Goal: Information Seeking & Learning: Find specific fact

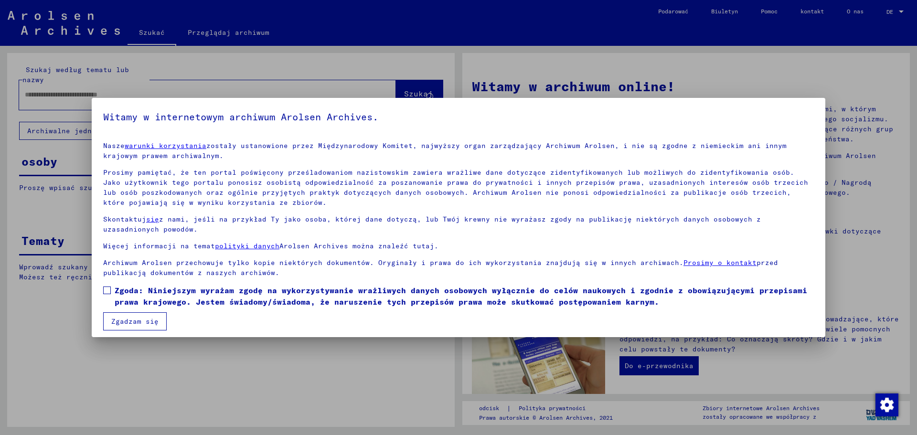
click at [106, 291] on span at bounding box center [107, 291] width 8 height 8
click at [125, 322] on font "Zgadzam się" at bounding box center [134, 321] width 47 height 9
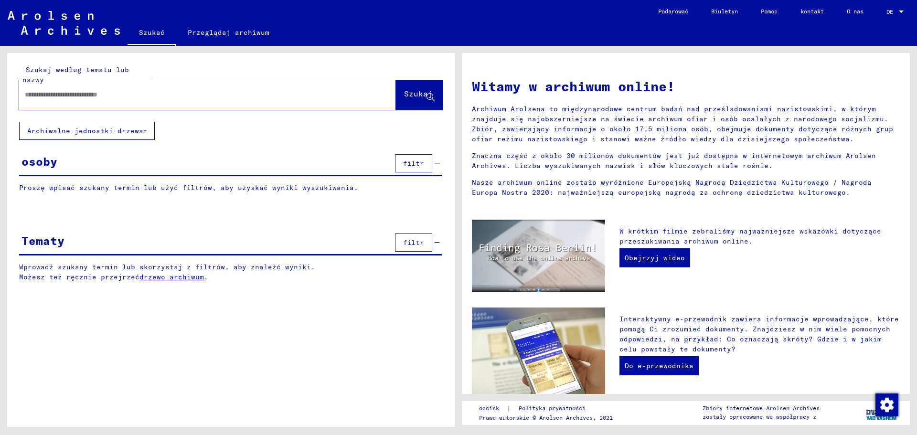
click at [67, 98] on input "text" at bounding box center [196, 95] width 343 height 10
type input "**********"
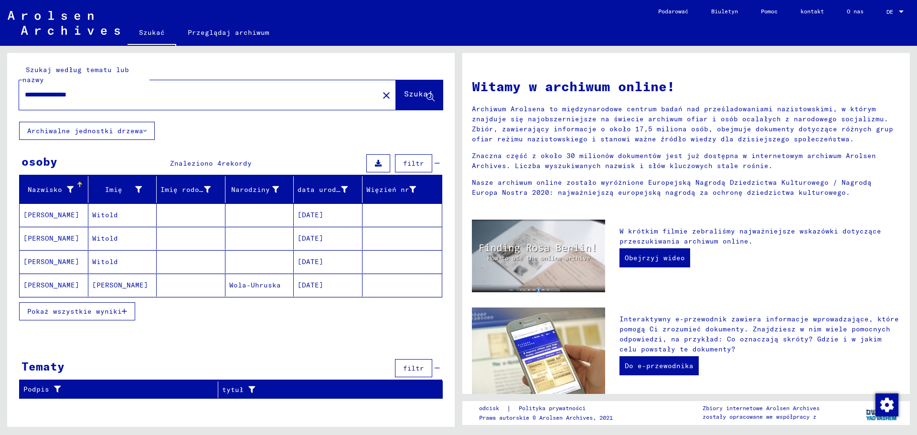
click at [64, 213] on font "[PERSON_NAME]" at bounding box center [51, 215] width 56 height 9
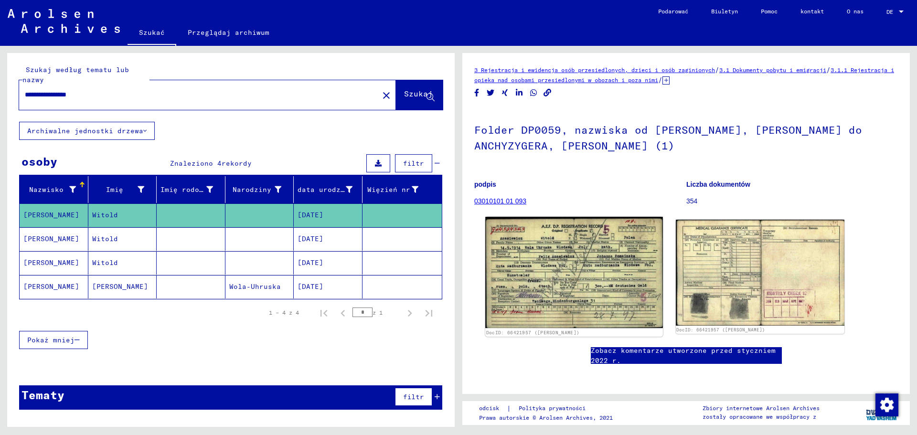
click at [606, 267] on img at bounding box center [573, 273] width 177 height 112
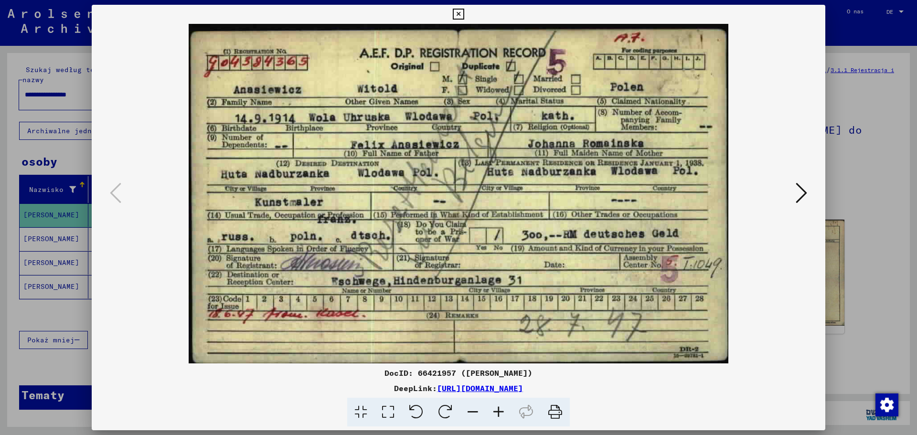
click at [797, 193] on icon at bounding box center [801, 193] width 11 height 23
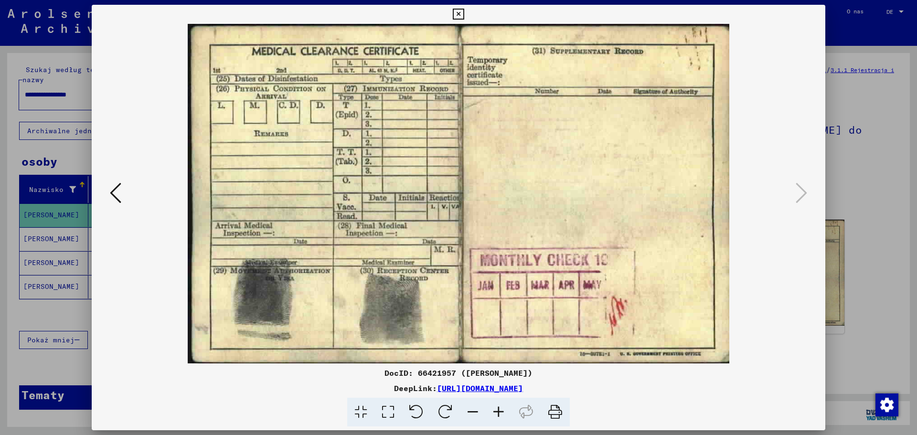
click at [879, 168] on div at bounding box center [458, 217] width 917 height 435
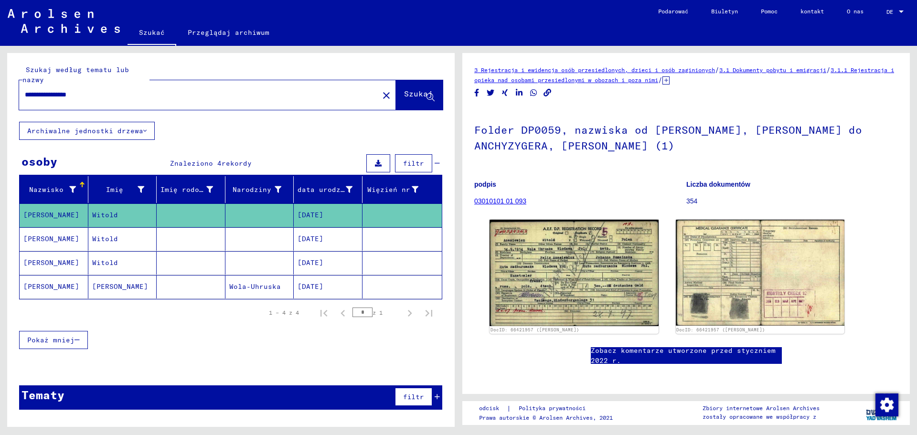
click at [323, 235] on font "[DATE]" at bounding box center [311, 239] width 26 height 9
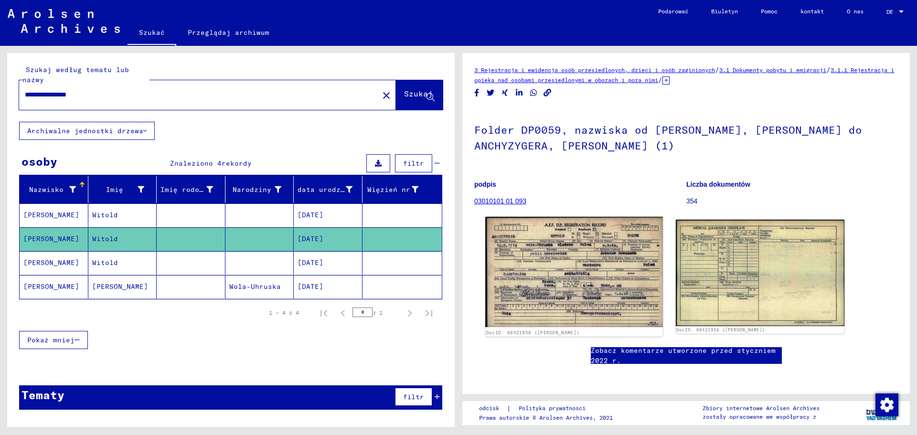
click at [556, 252] on img at bounding box center [573, 272] width 177 height 110
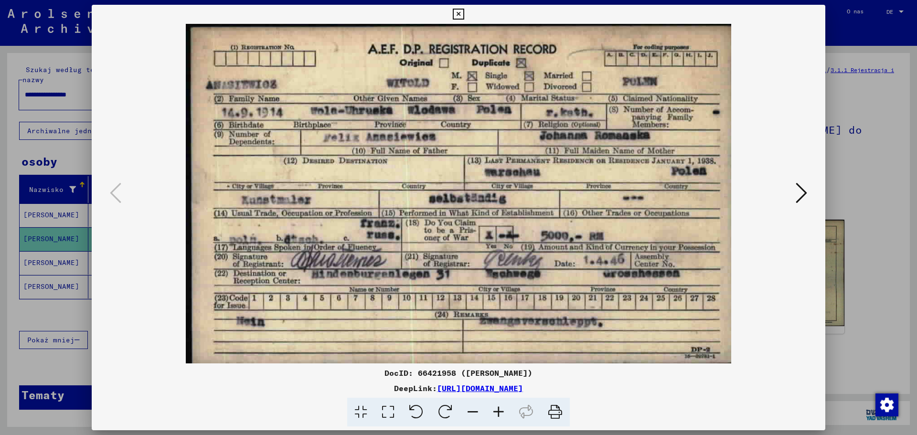
click at [804, 193] on icon at bounding box center [801, 193] width 11 height 23
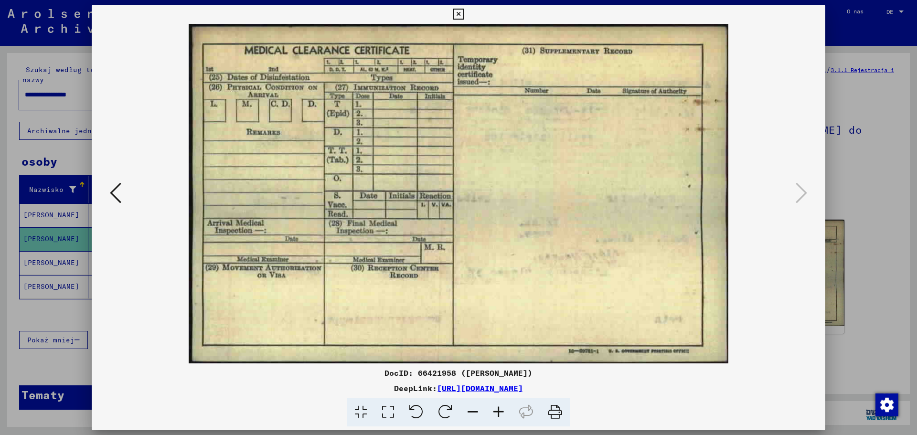
click at [865, 172] on div at bounding box center [458, 217] width 917 height 435
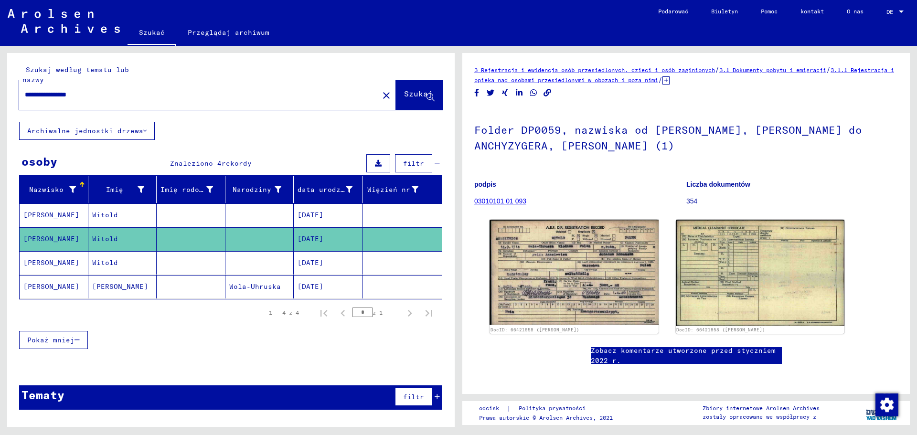
click at [322, 261] on font "[DATE]" at bounding box center [311, 262] width 26 height 9
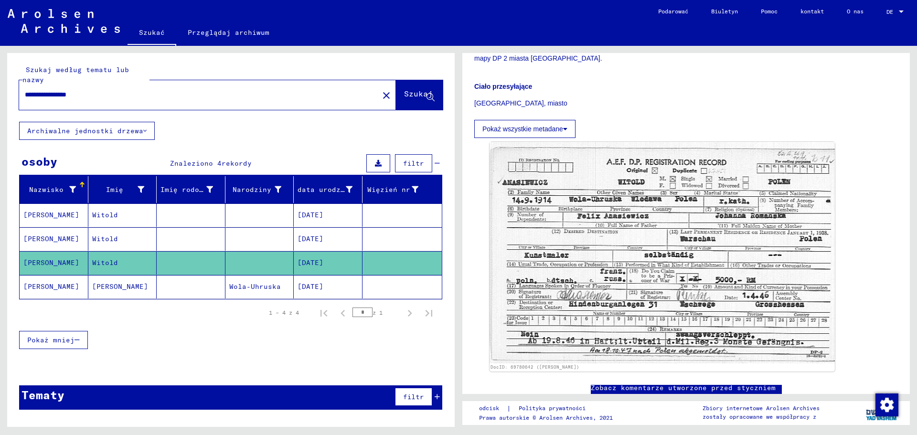
scroll to position [191, 0]
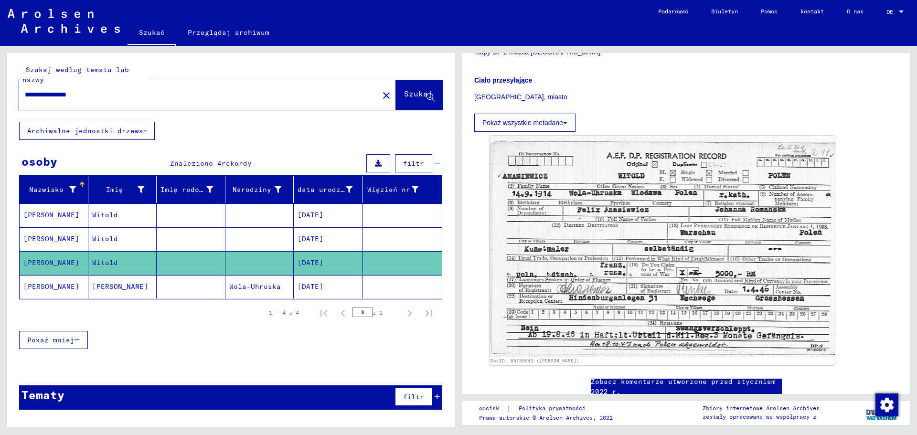
click at [323, 288] on font "[DATE]" at bounding box center [311, 286] width 26 height 9
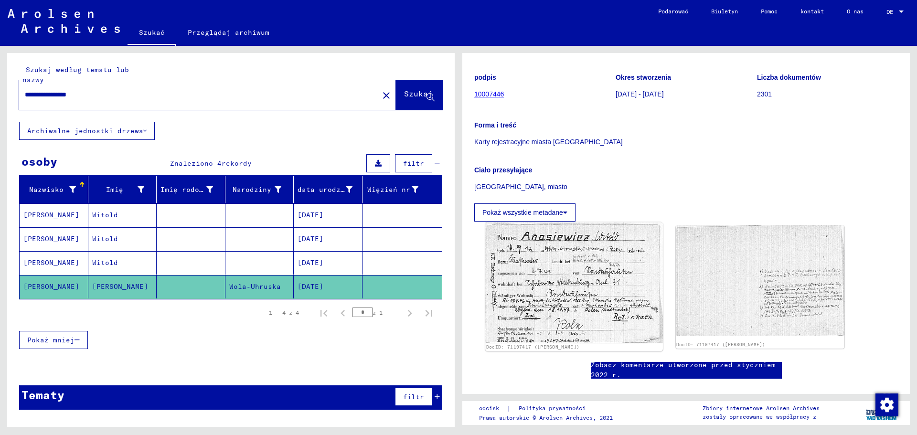
scroll to position [143, 0]
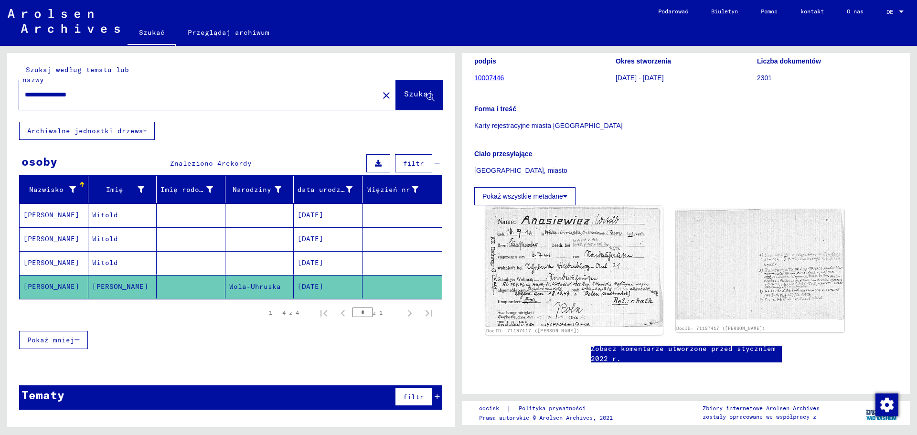
click at [558, 246] on img at bounding box center [573, 266] width 177 height 121
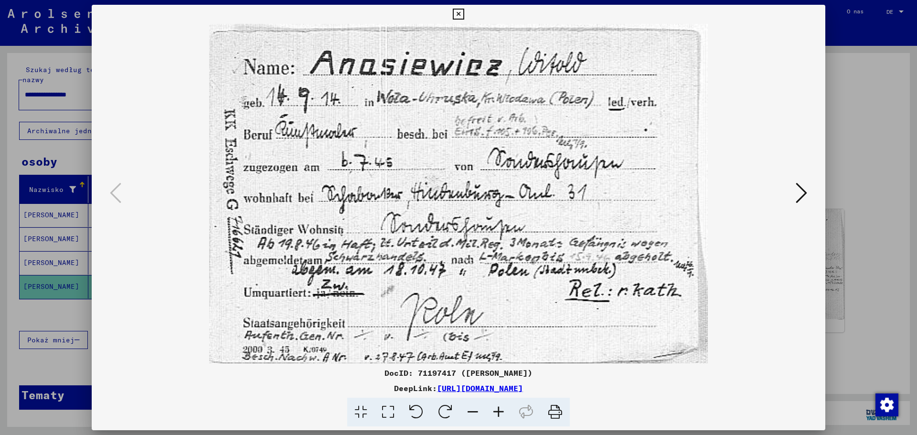
click at [797, 194] on icon at bounding box center [801, 193] width 11 height 23
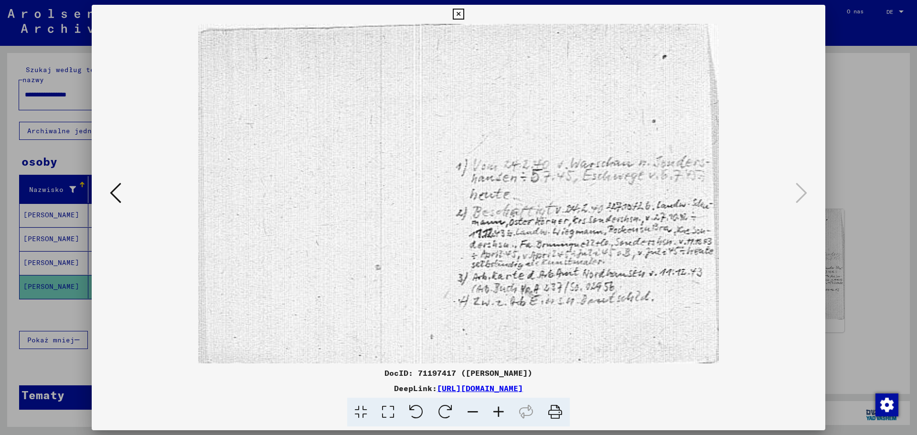
click at [880, 202] on div at bounding box center [458, 217] width 917 height 435
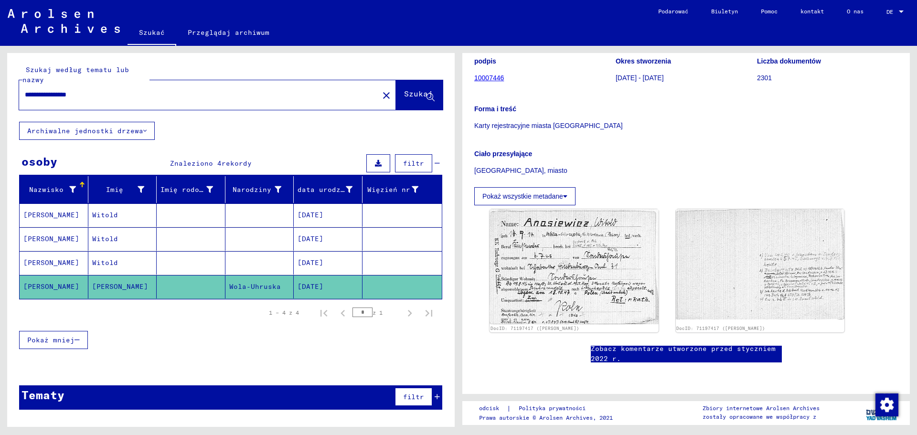
click at [323, 259] on font "[DATE]" at bounding box center [311, 262] width 26 height 9
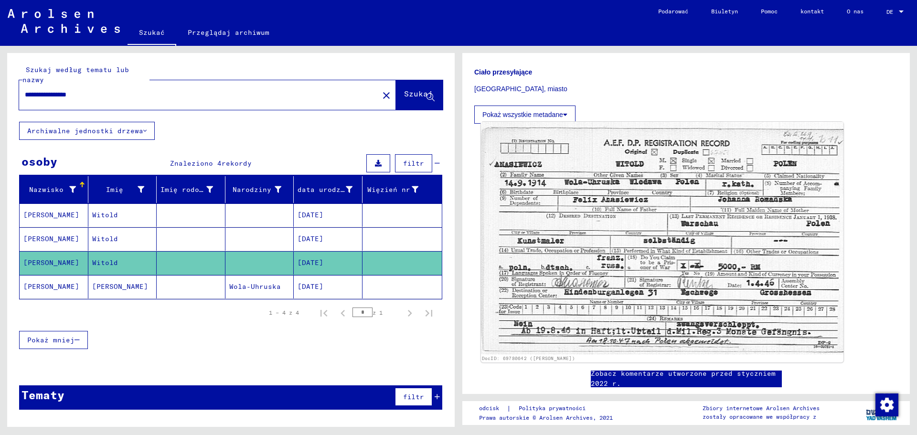
scroll to position [191, 0]
